Goal: Information Seeking & Learning: Learn about a topic

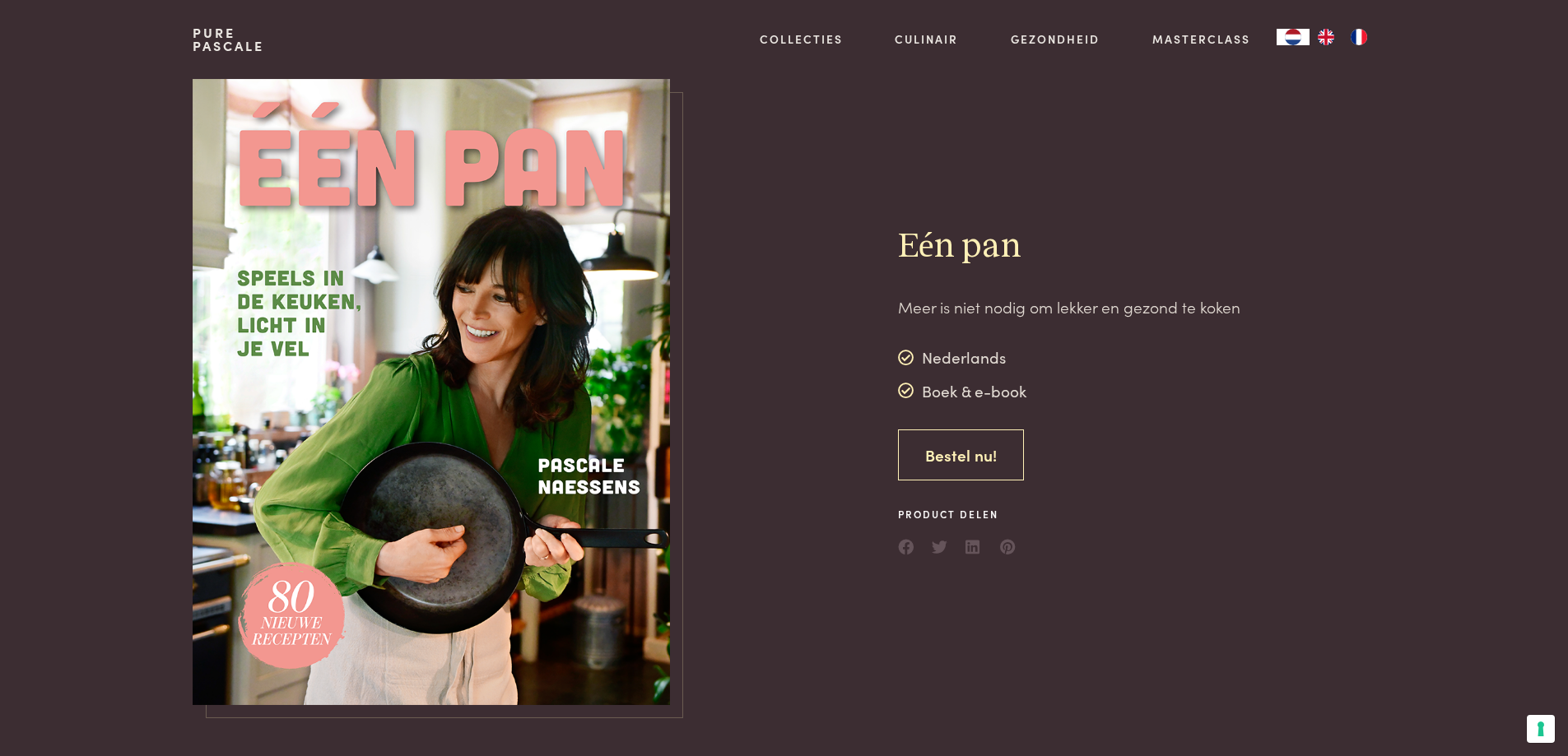
click at [996, 452] on link "Bestel nu!" at bounding box center [961, 455] width 126 height 52
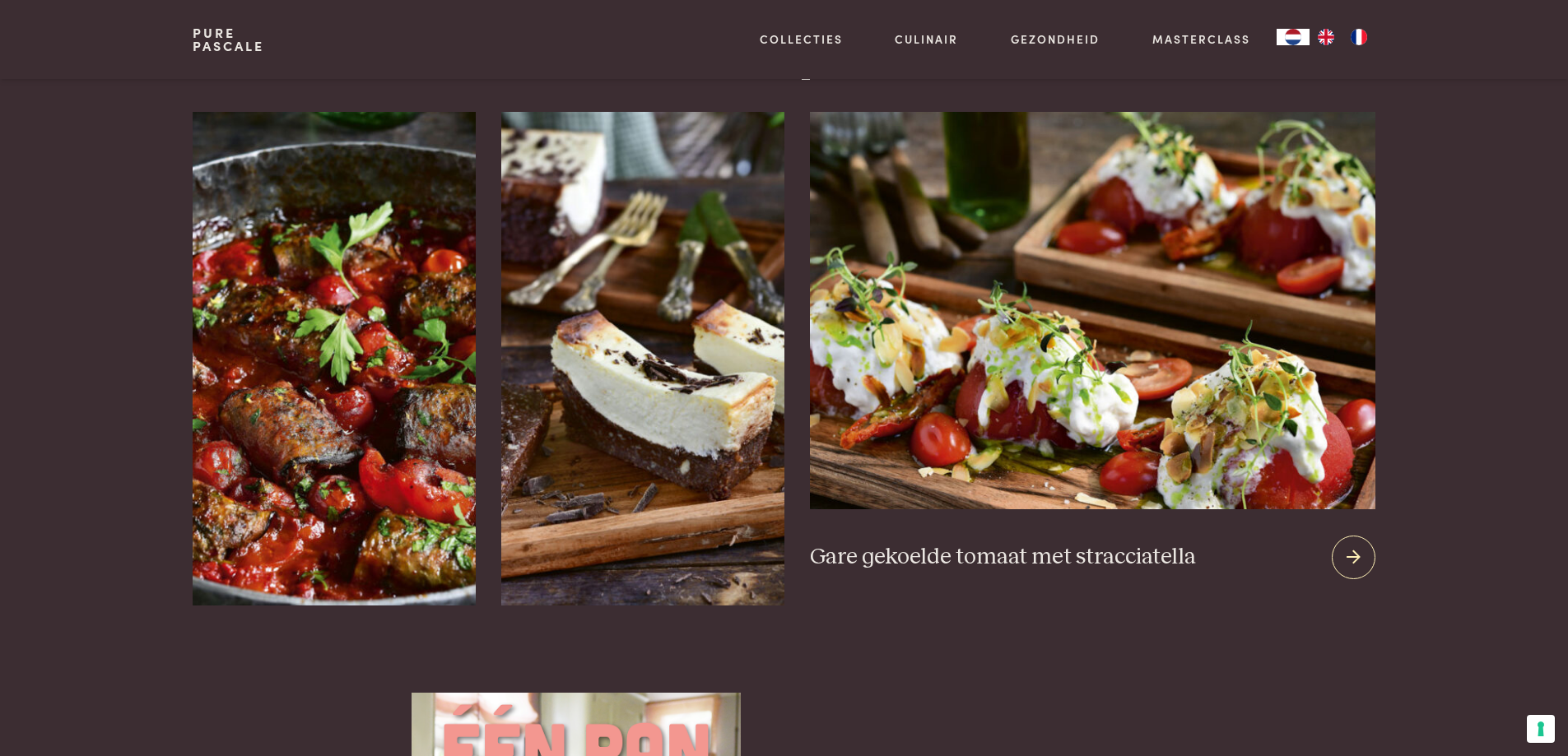
scroll to position [2056, 0]
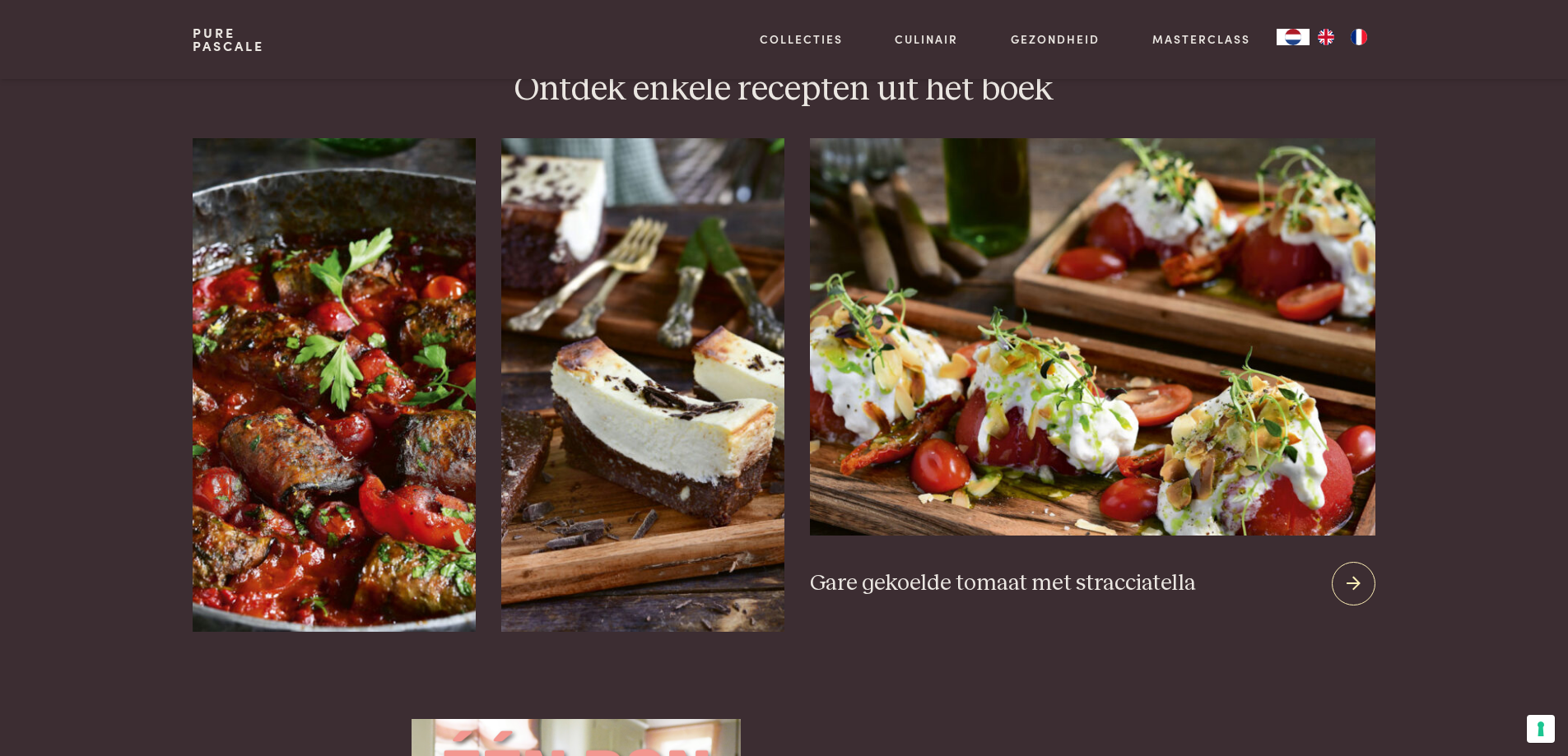
click at [1354, 572] on icon at bounding box center [1353, 584] width 14 height 24
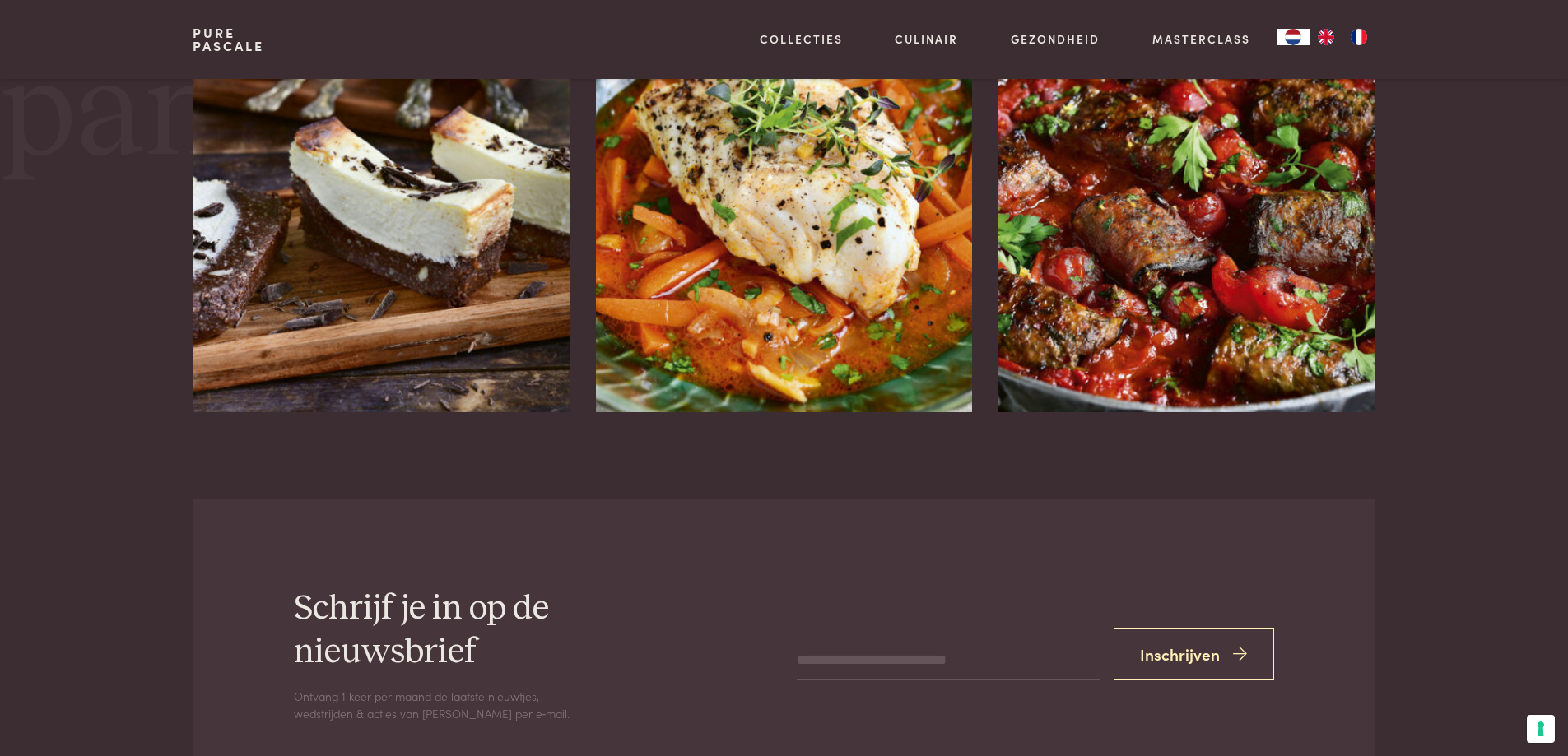
scroll to position [3138, 0]
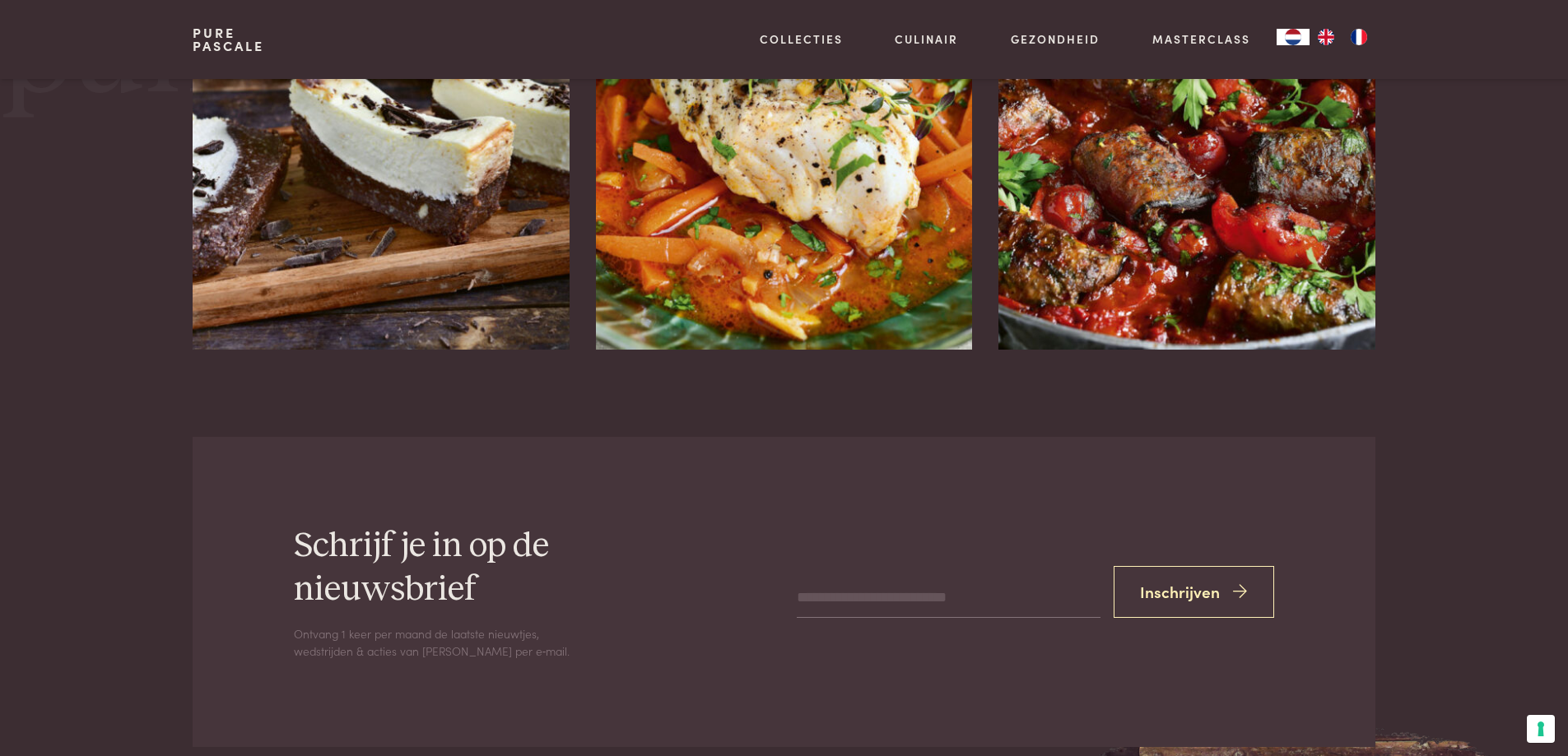
drag, startPoint x: 809, startPoint y: 599, endPoint x: 820, endPoint y: 598, distance: 11.0
click at [812, 598] on input "email" at bounding box center [948, 598] width 303 height 39
type input "**********"
click at [1215, 591] on button "Inschrijven" at bounding box center [1194, 592] width 161 height 52
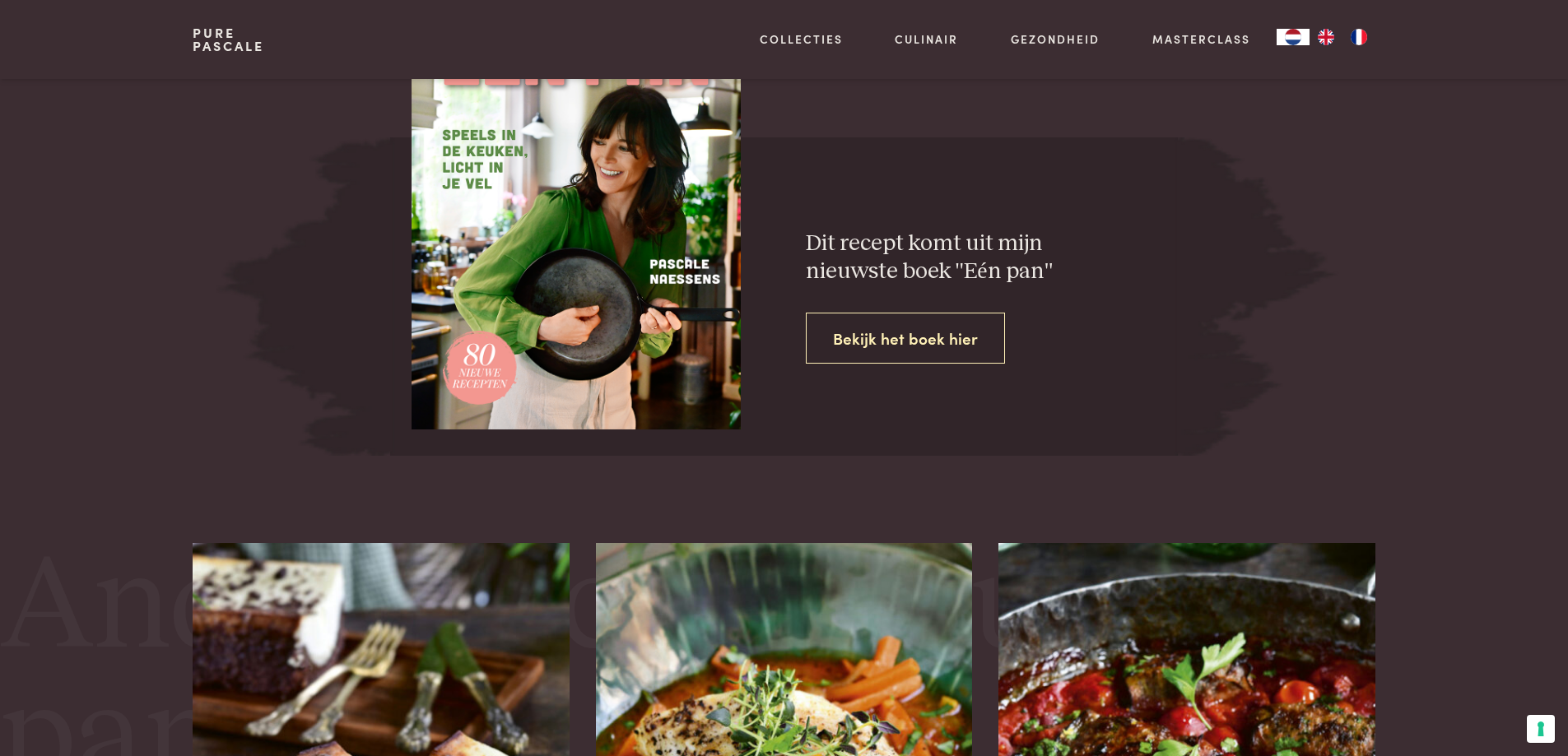
scroll to position [2397, 0]
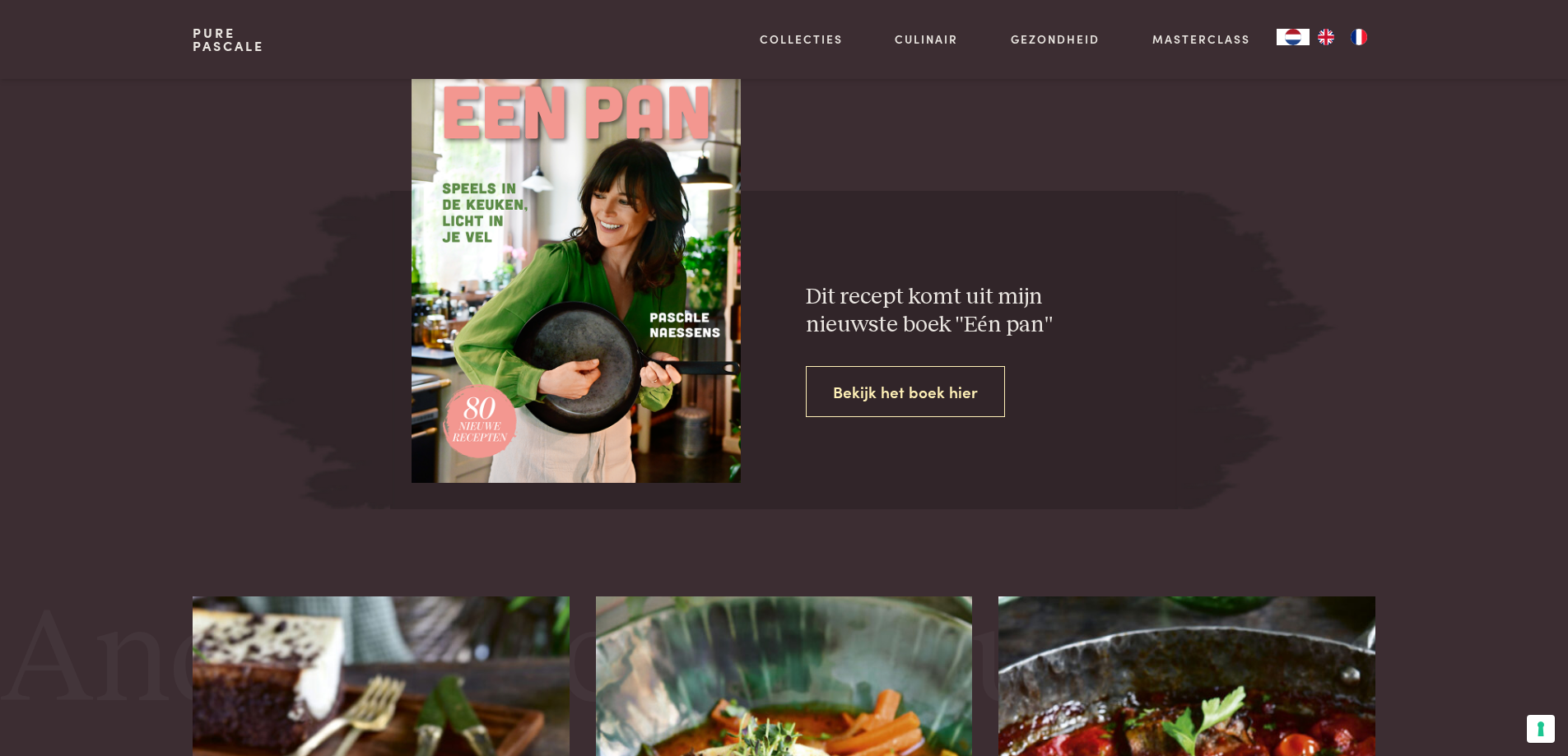
click at [906, 386] on link "Bekijk het boek hier" at bounding box center [905, 392] width 199 height 52
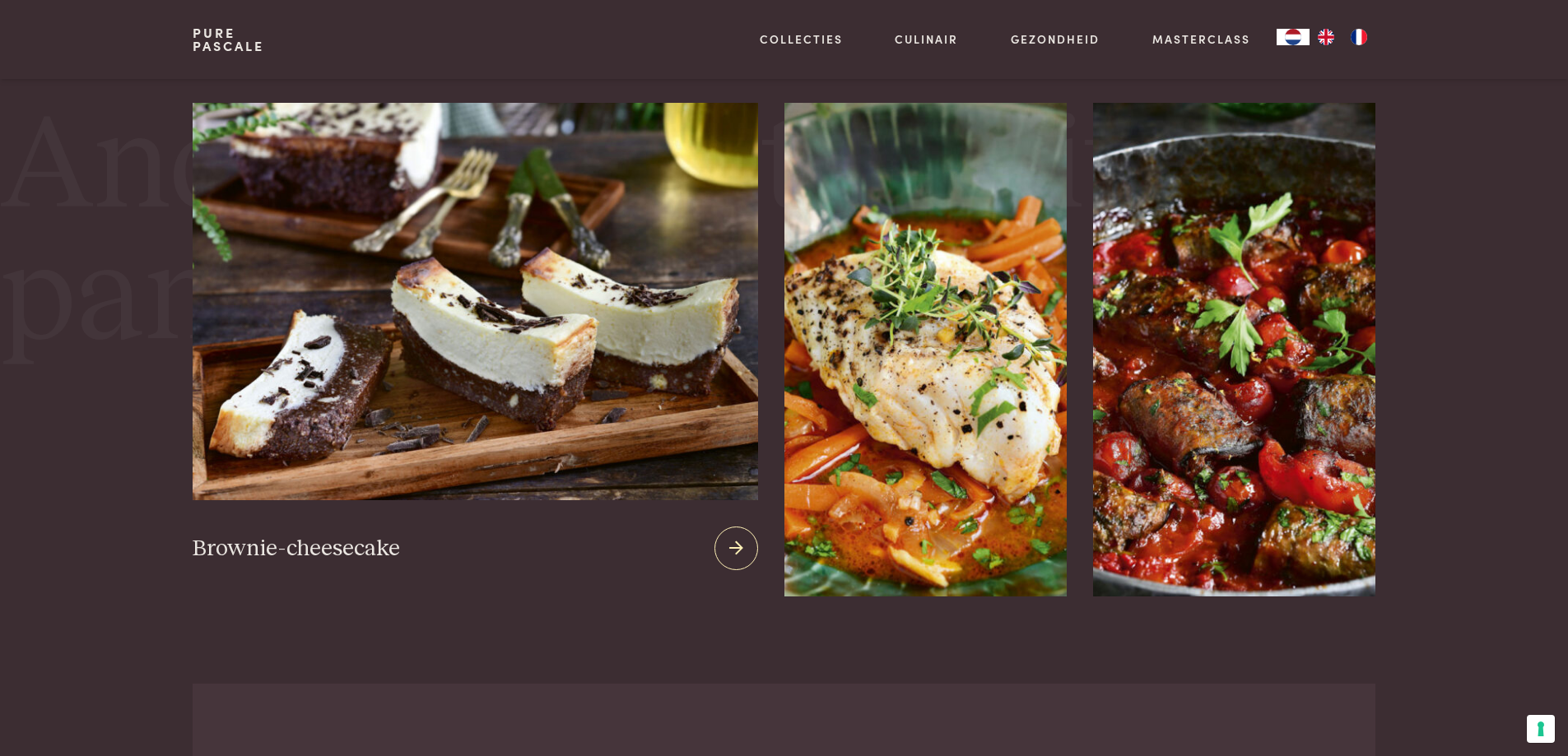
scroll to position [2808, 0]
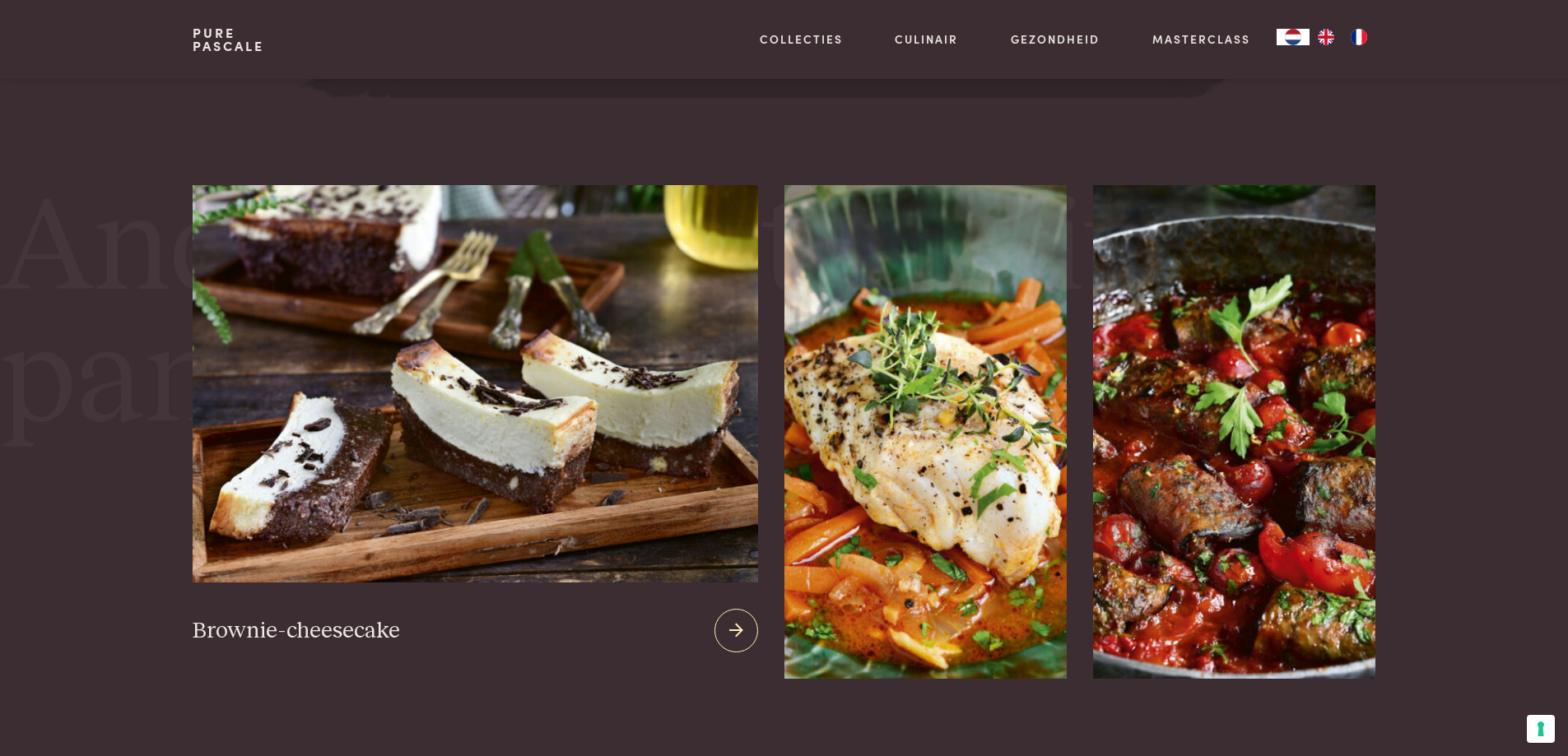
click at [516, 446] on img at bounding box center [474, 383] width 565 height 397
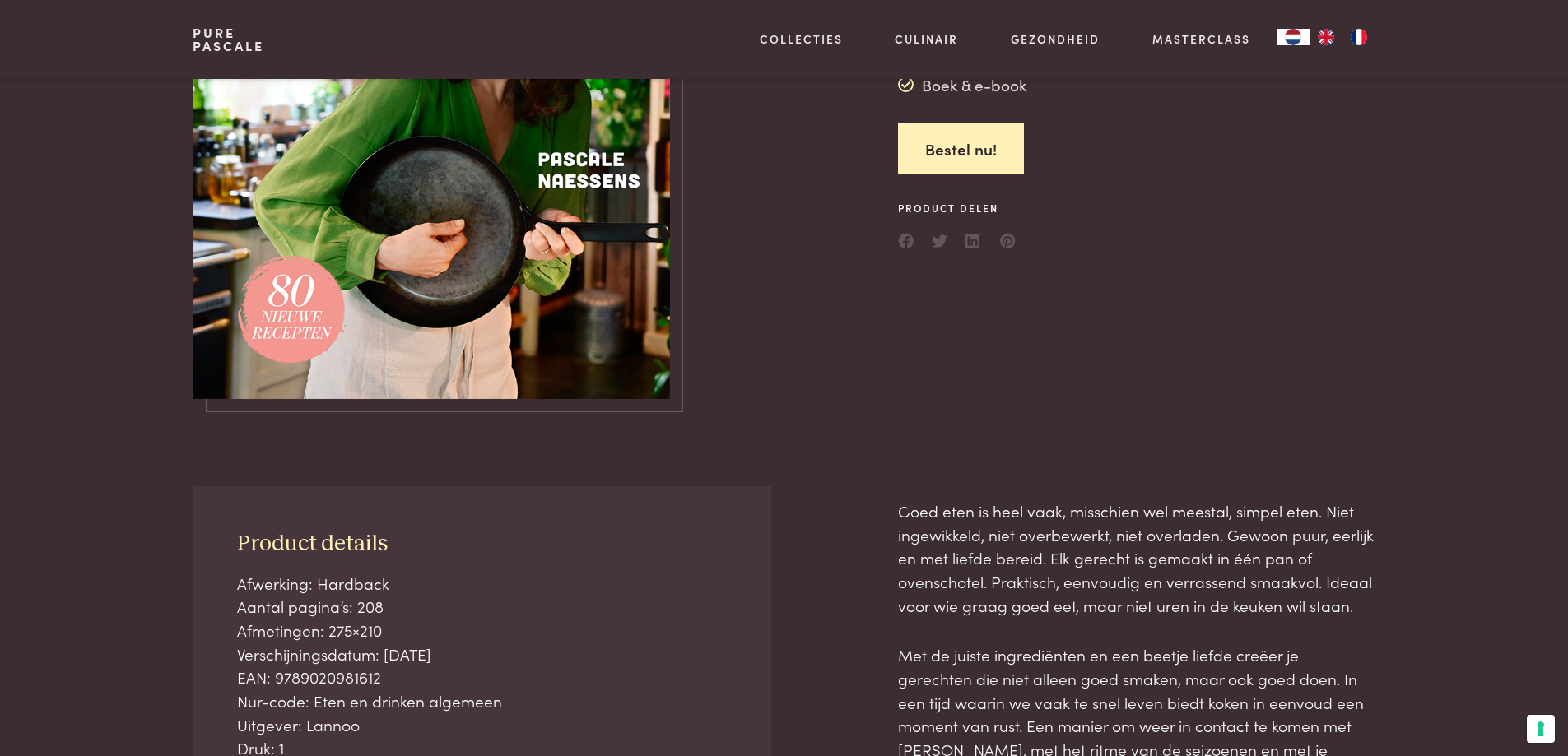
scroll to position [165, 0]
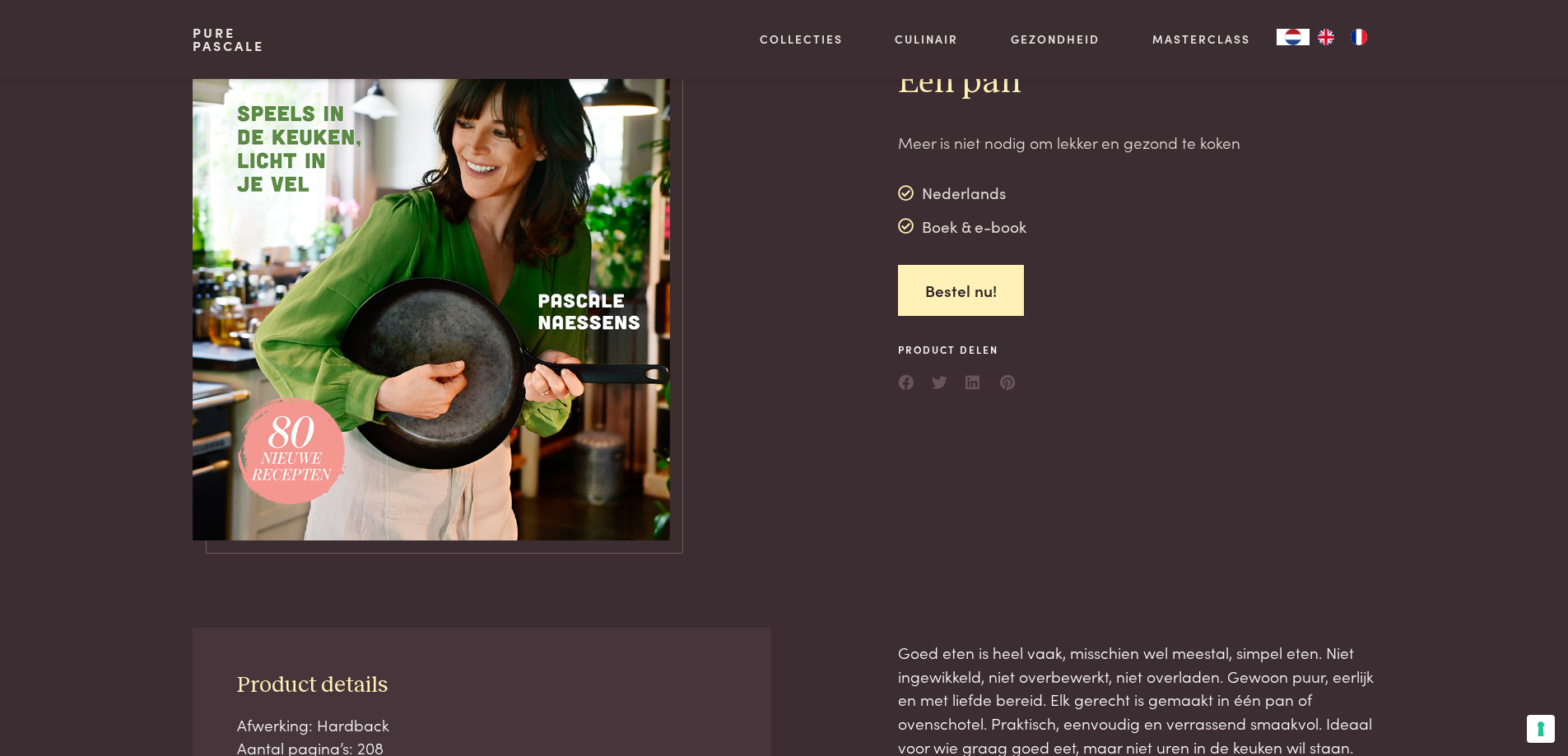
click at [607, 319] on img at bounding box center [431, 227] width 478 height 626
click at [632, 309] on img at bounding box center [431, 227] width 478 height 626
click at [320, 462] on img at bounding box center [431, 227] width 478 height 626
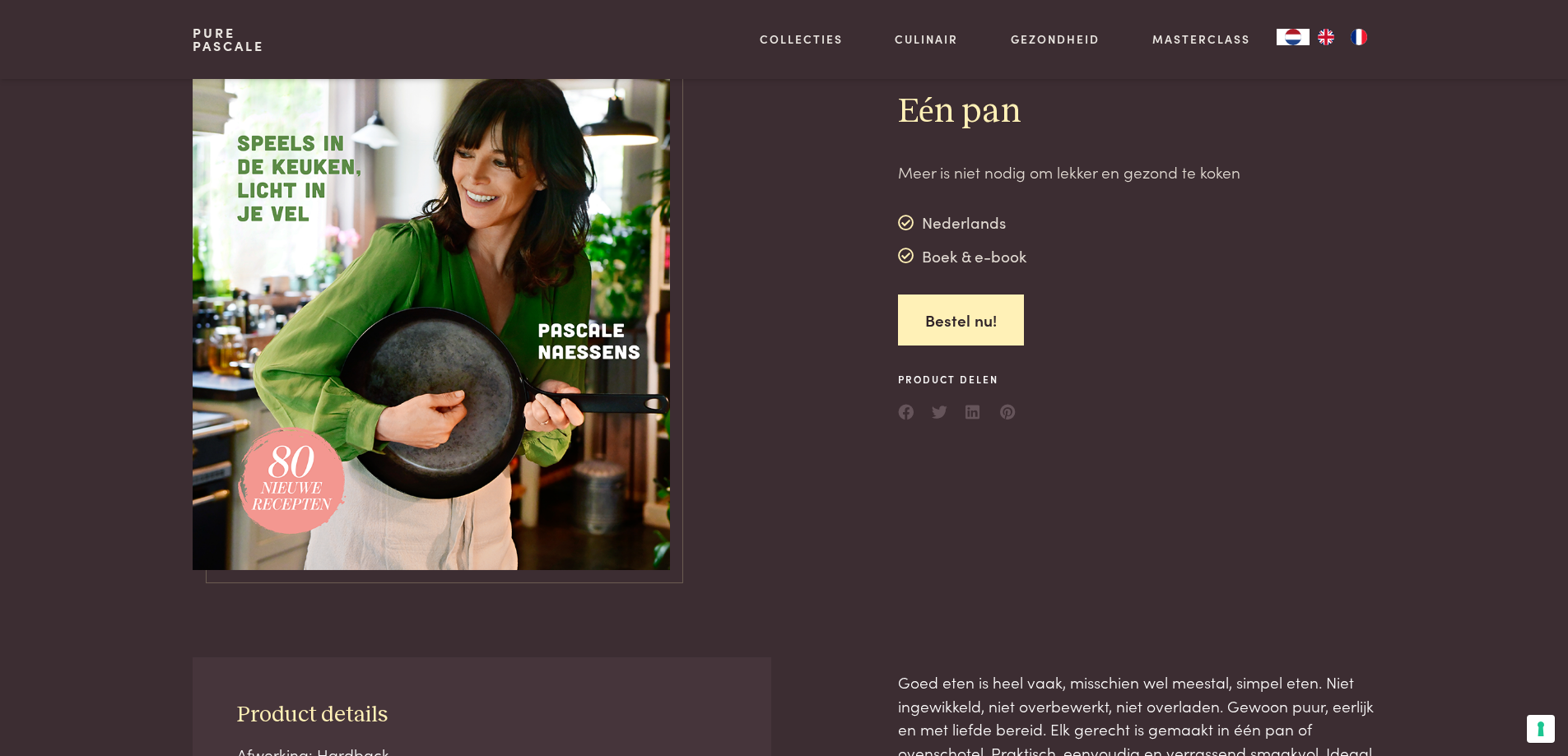
scroll to position [82, 0]
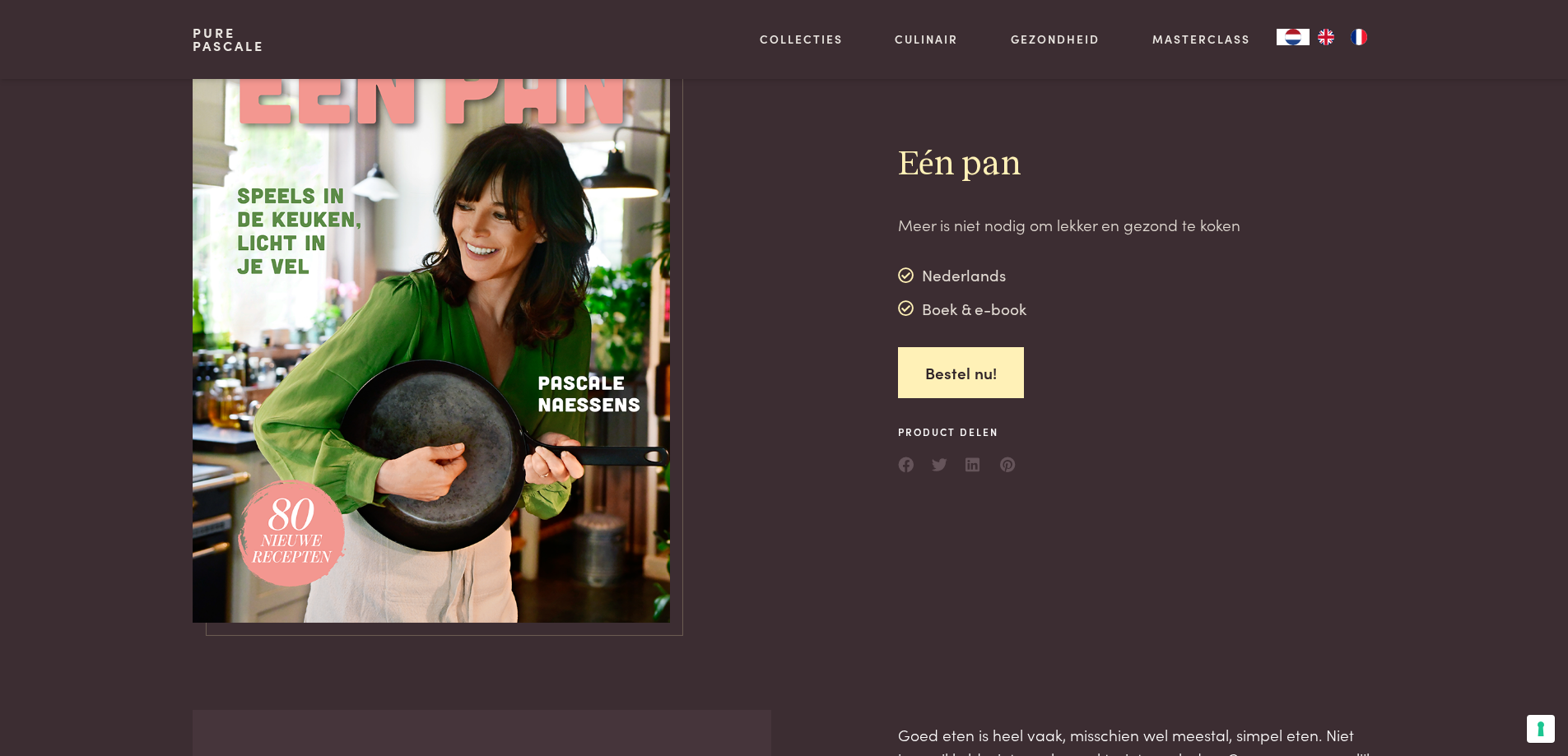
click at [582, 243] on img at bounding box center [431, 309] width 478 height 626
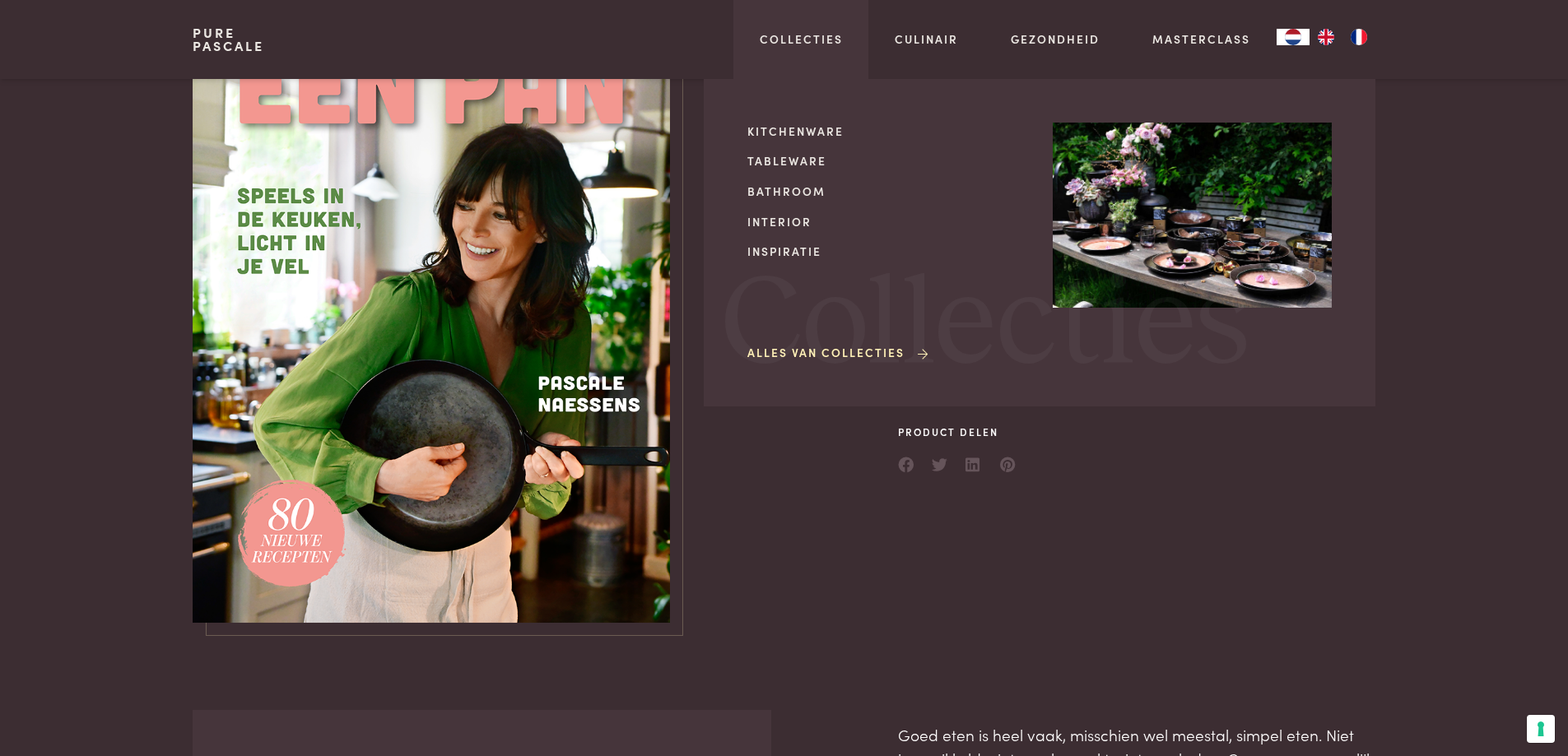
click at [853, 350] on link "Alles van Collecties" at bounding box center [838, 352] width 183 height 18
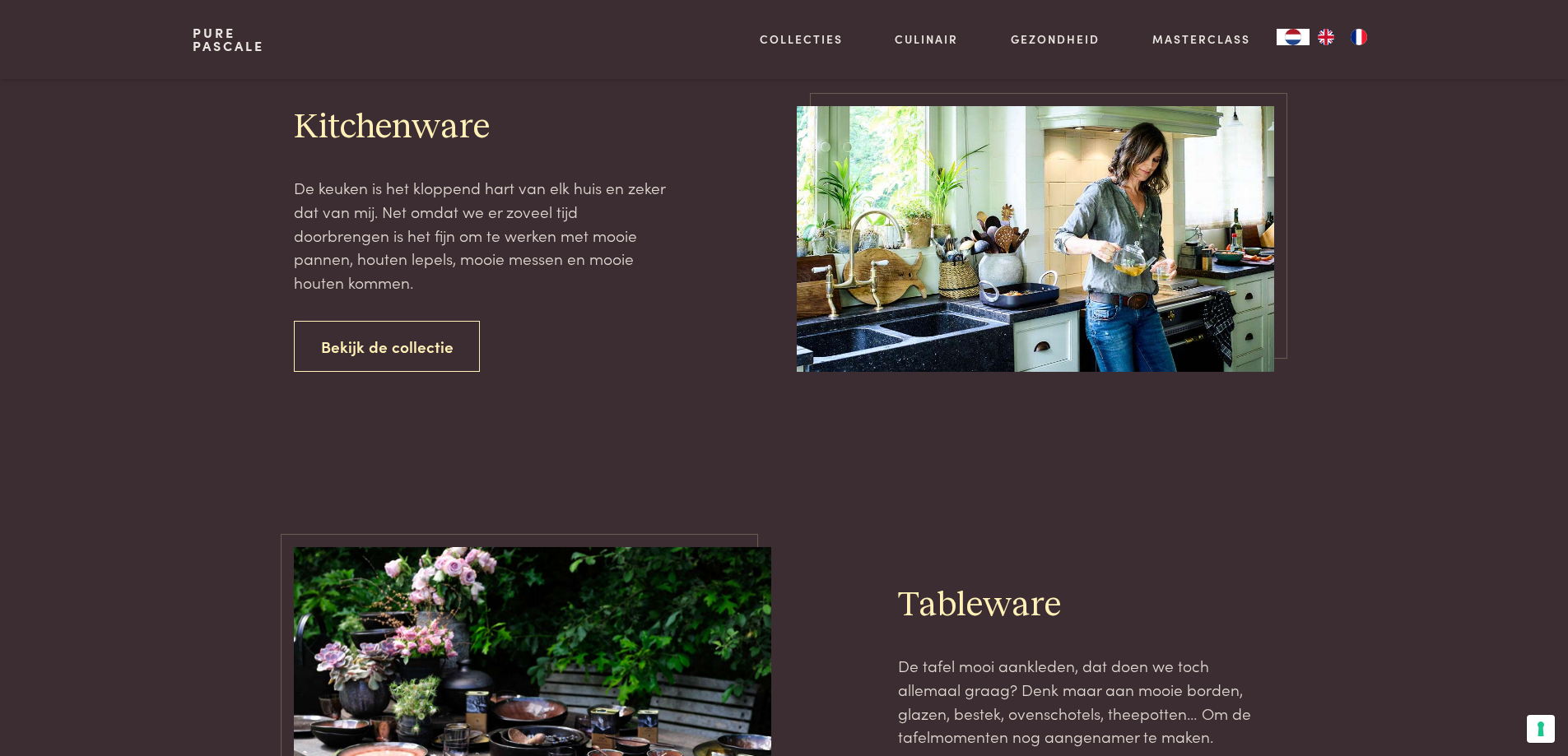
scroll to position [329, 0]
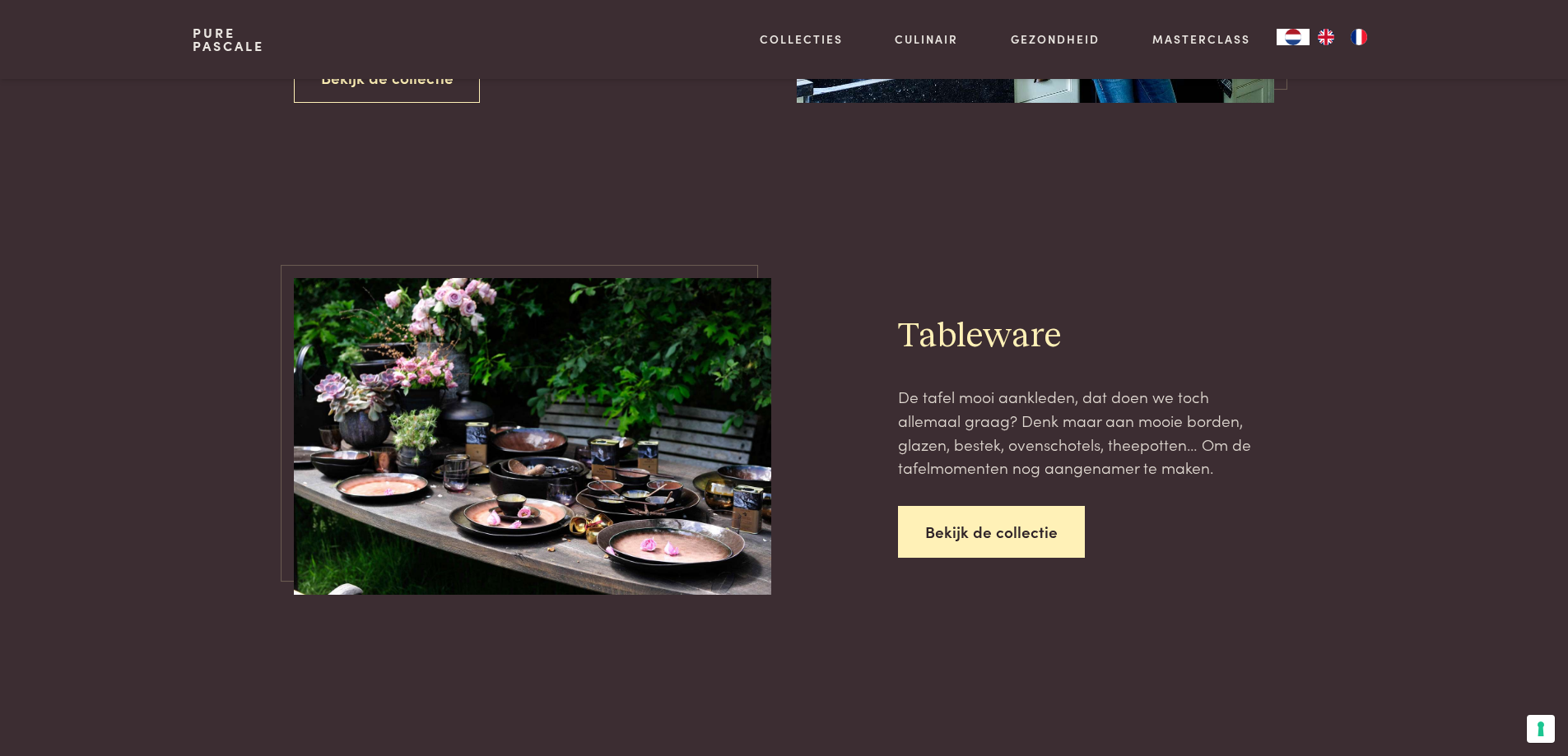
click at [994, 527] on link "Bekijk de collectie" at bounding box center [991, 532] width 187 height 52
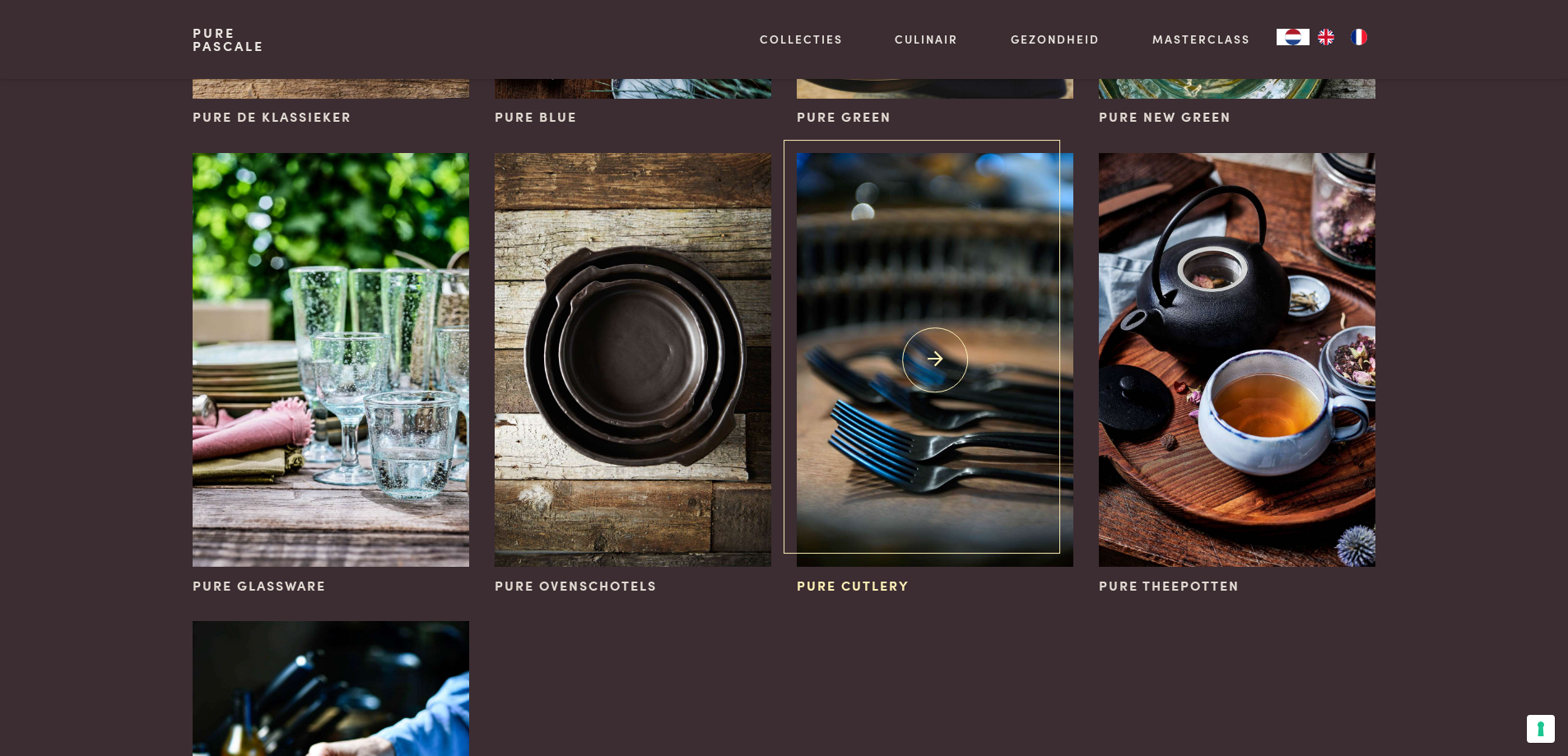
scroll to position [493, 0]
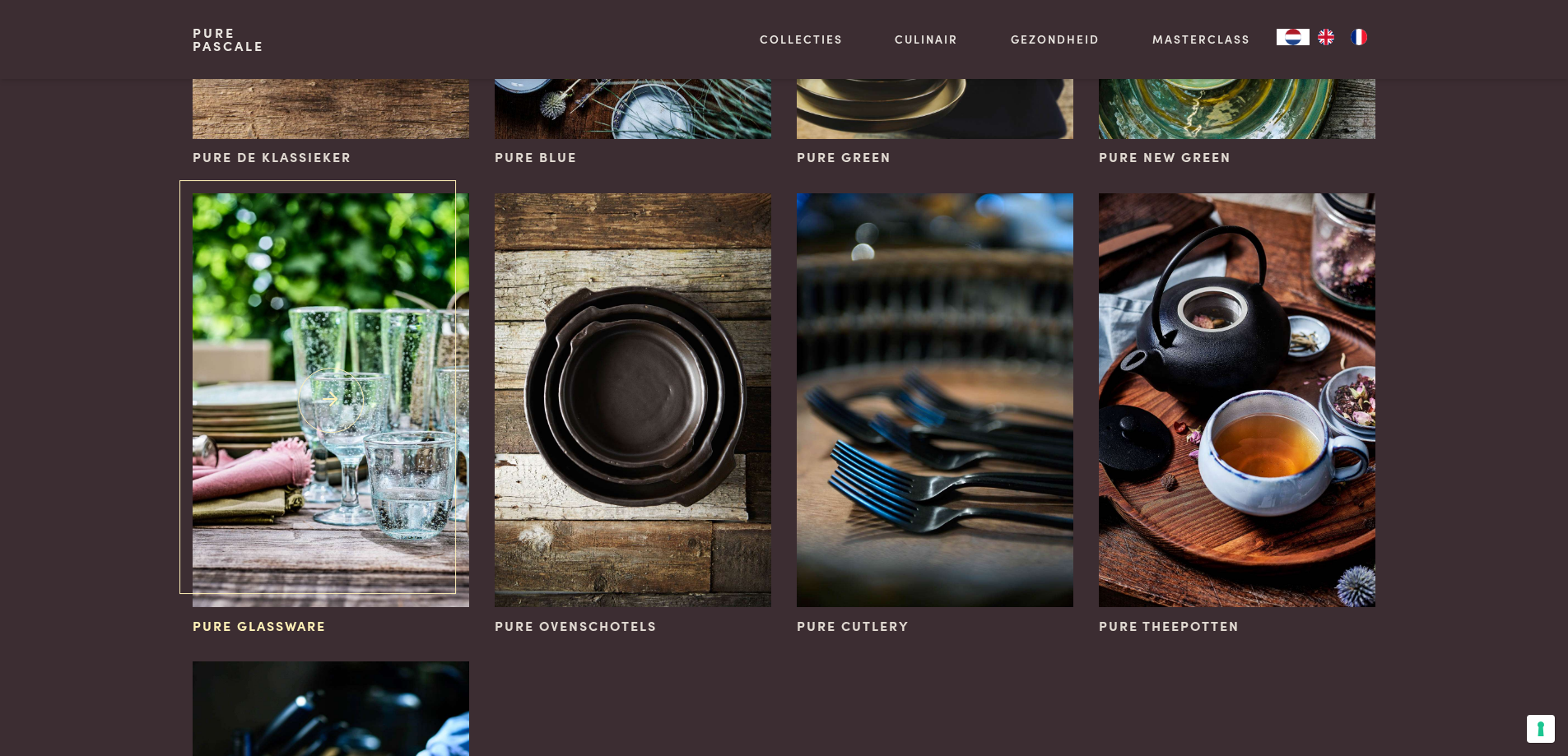
click at [418, 457] on img at bounding box center [331, 400] width 276 height 414
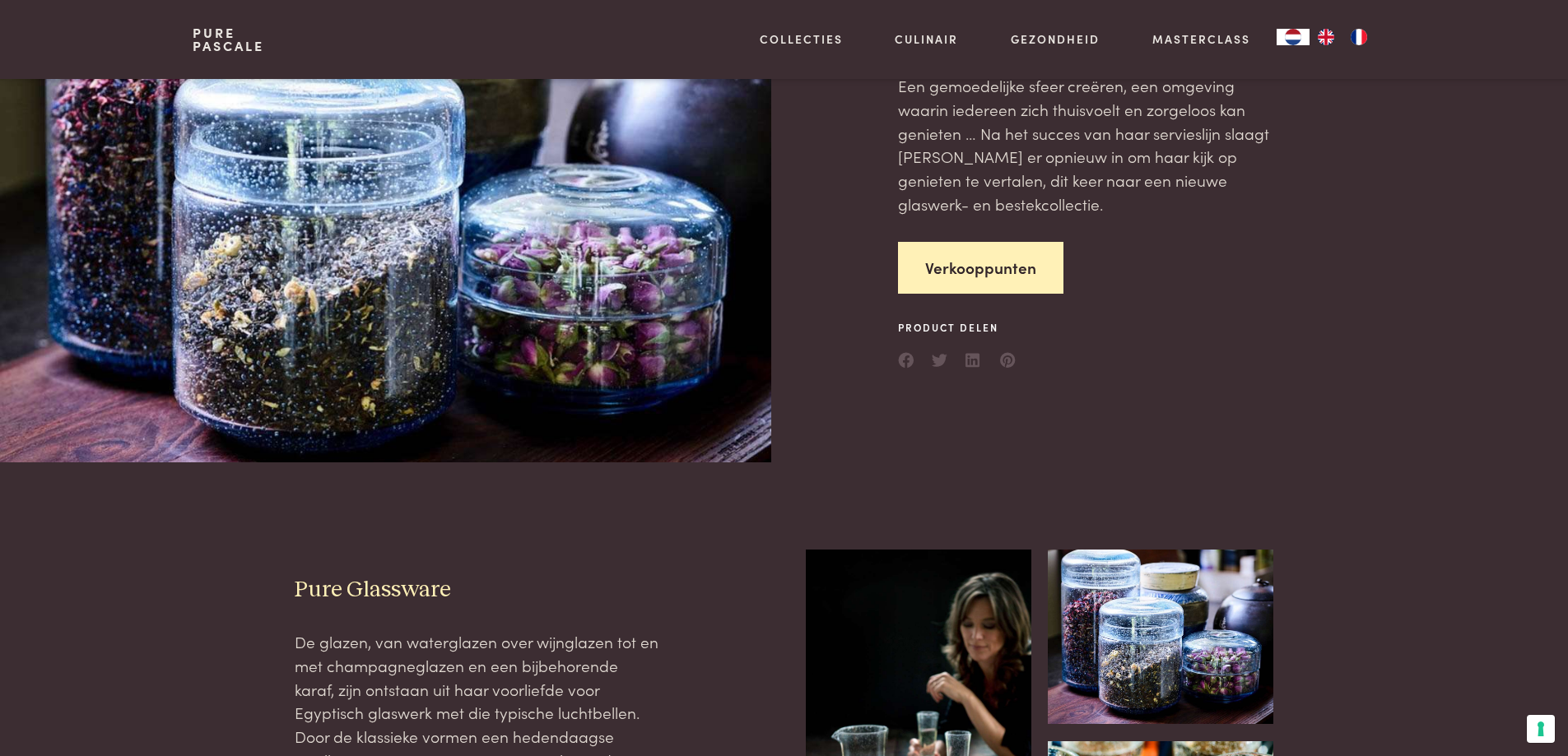
scroll to position [165, 0]
click at [991, 267] on link "Verkooppunten" at bounding box center [981, 268] width 166 height 52
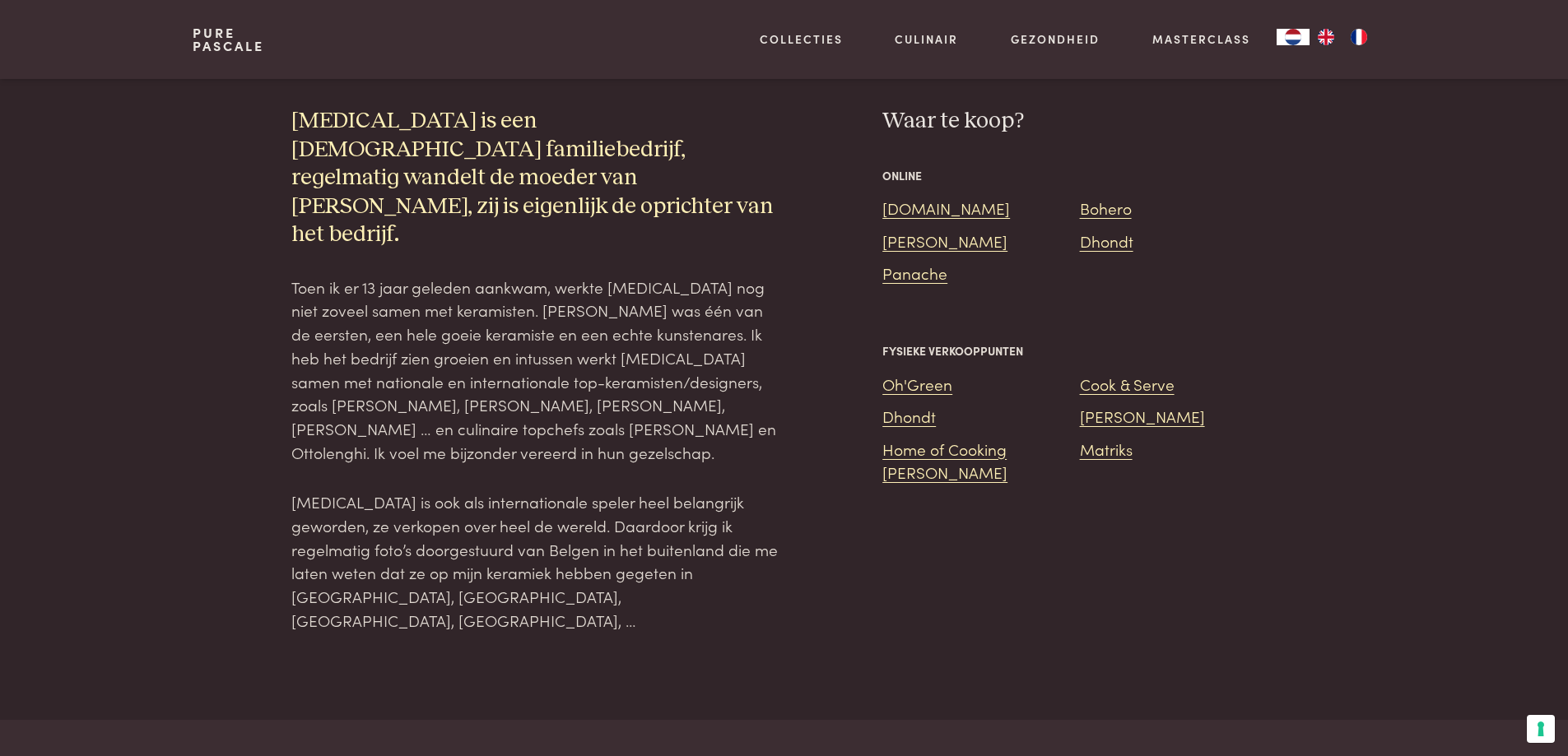
scroll to position [1150, 0]
click at [923, 372] on link "Oh'Green" at bounding box center [917, 383] width 70 height 23
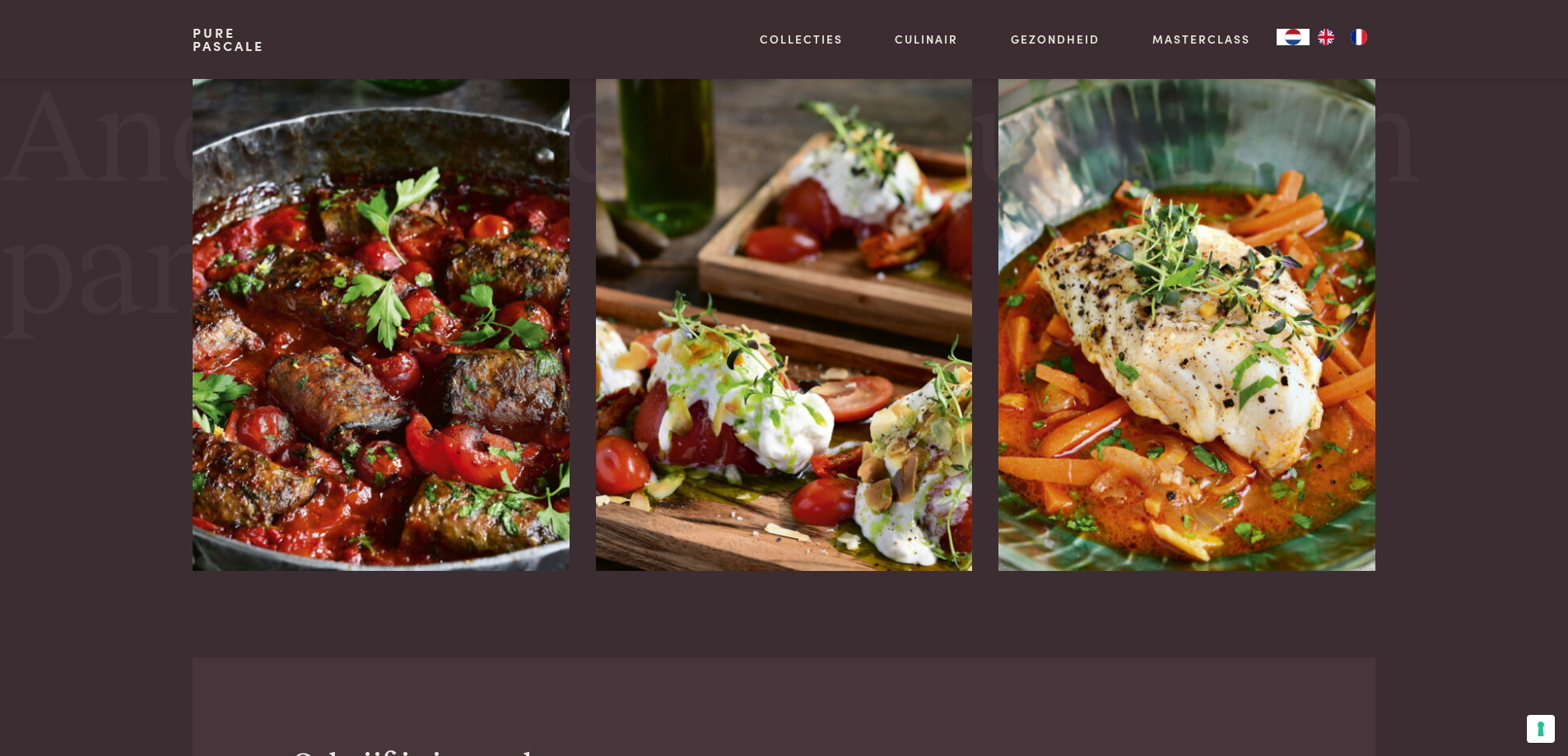
scroll to position [2961, 0]
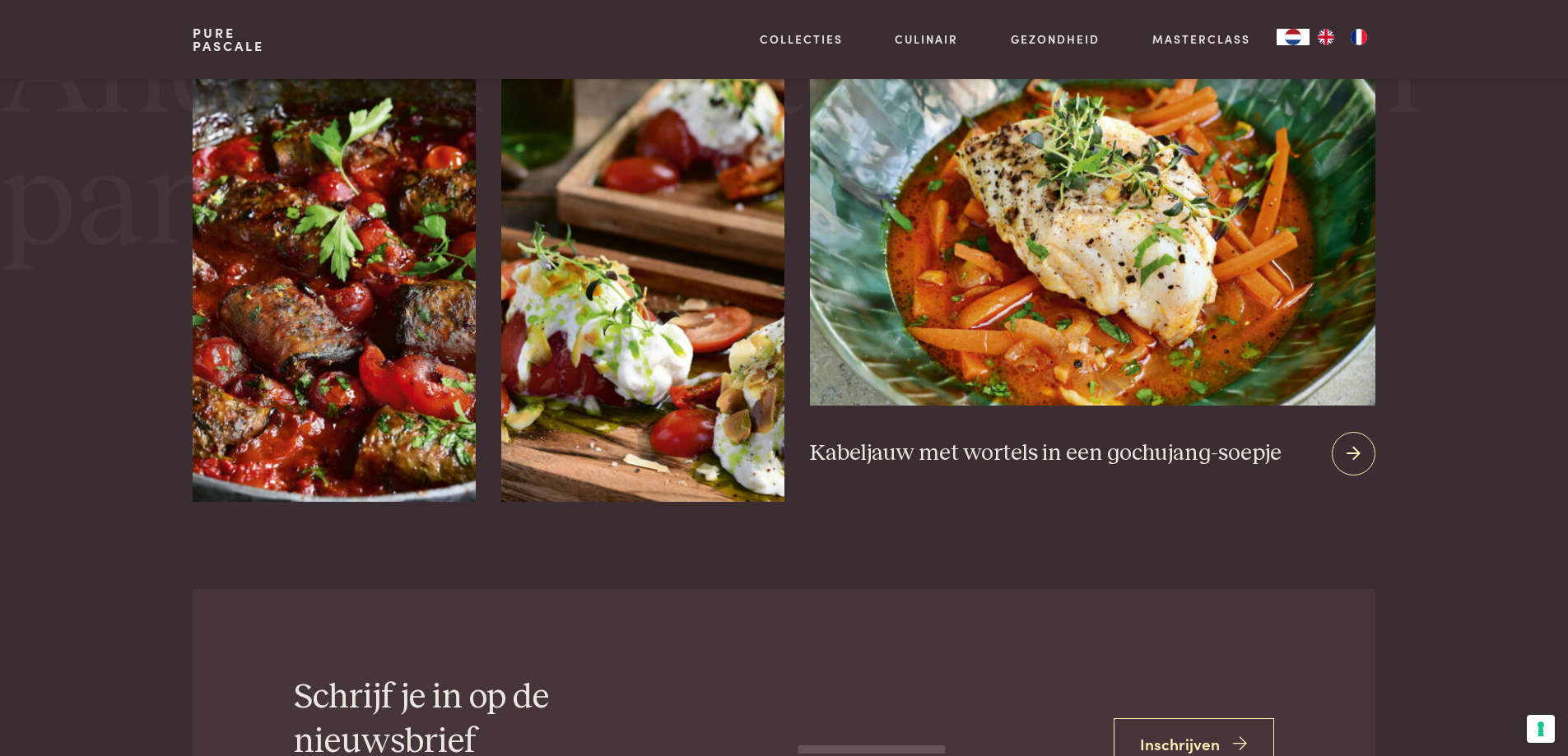
click at [1105, 295] on img at bounding box center [1092, 207] width 565 height 397
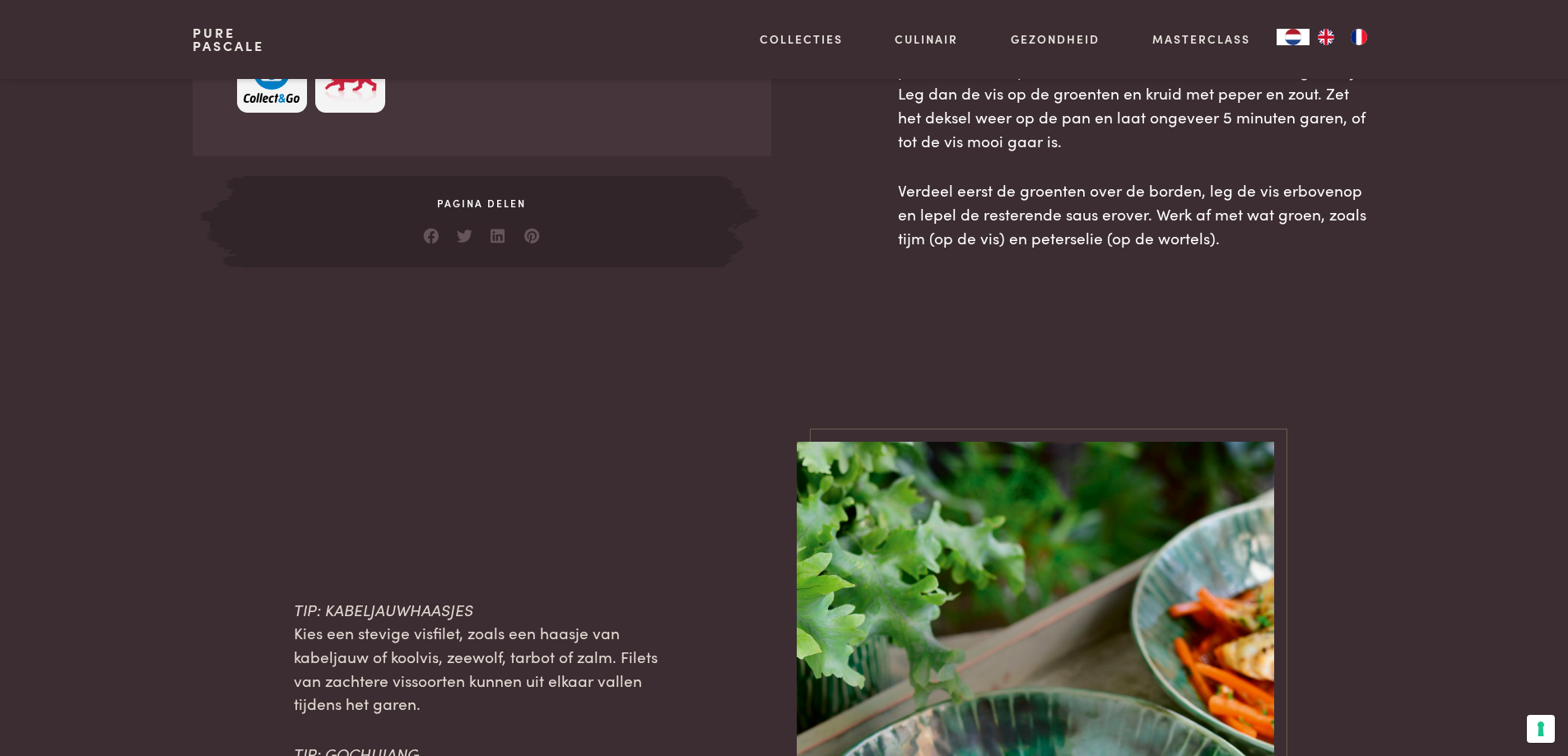
scroll to position [1234, 0]
